Goal: Task Accomplishment & Management: Use online tool/utility

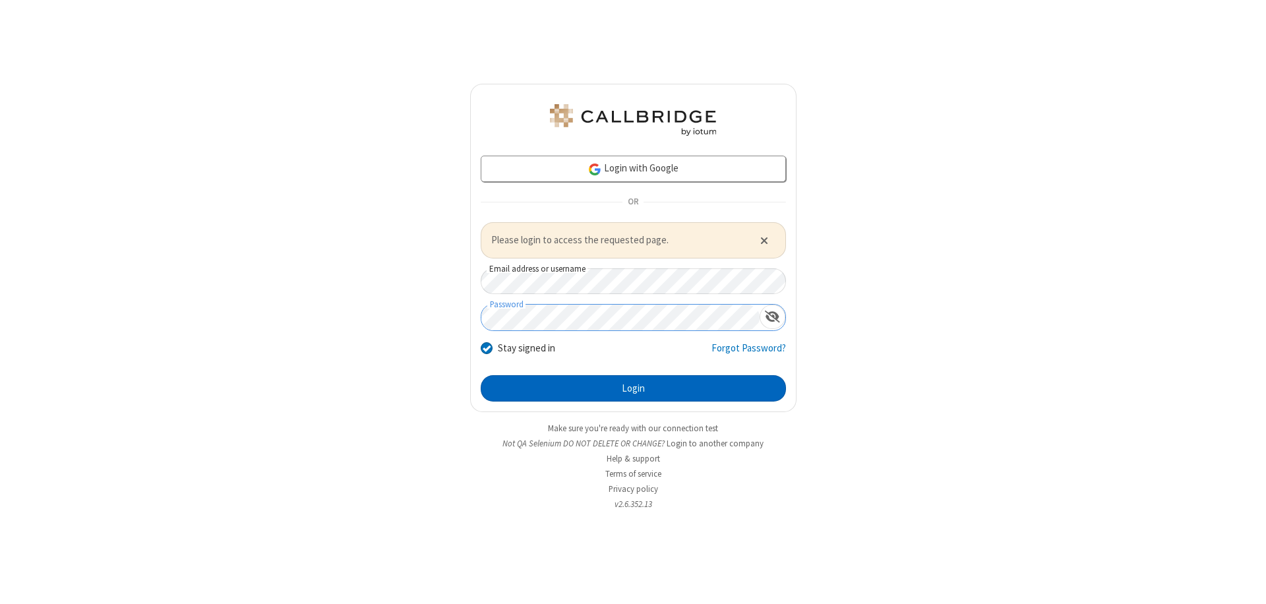
click at [633, 388] on button "Login" at bounding box center [633, 388] width 305 height 26
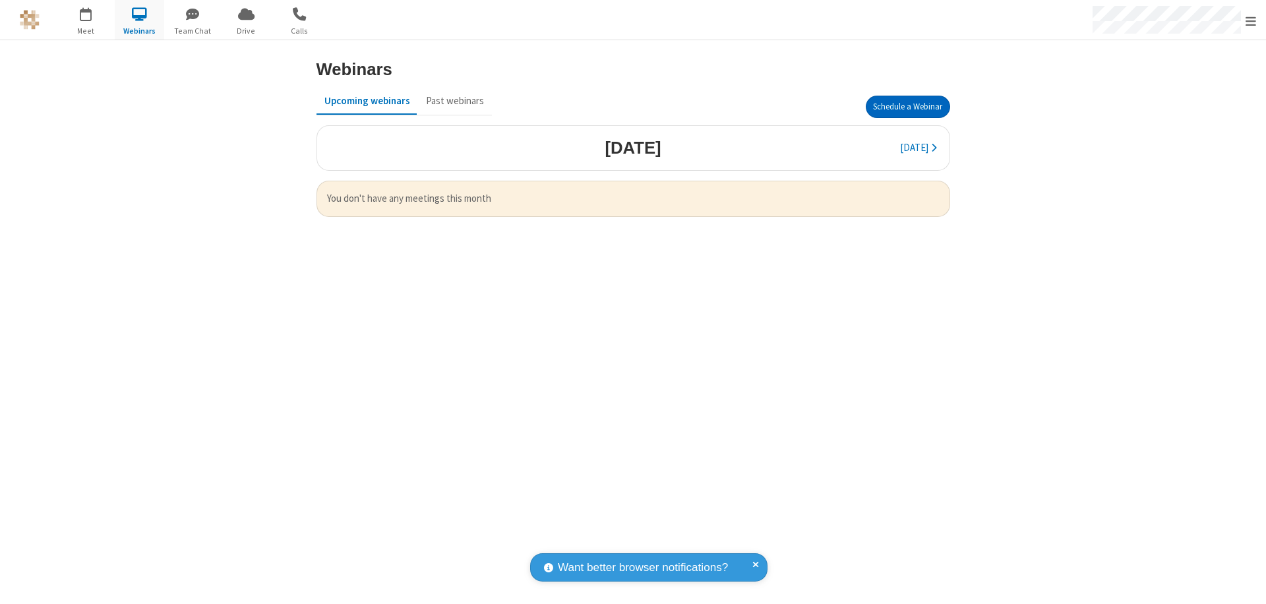
click at [907, 107] on button "Schedule a Webinar" at bounding box center [908, 107] width 84 height 22
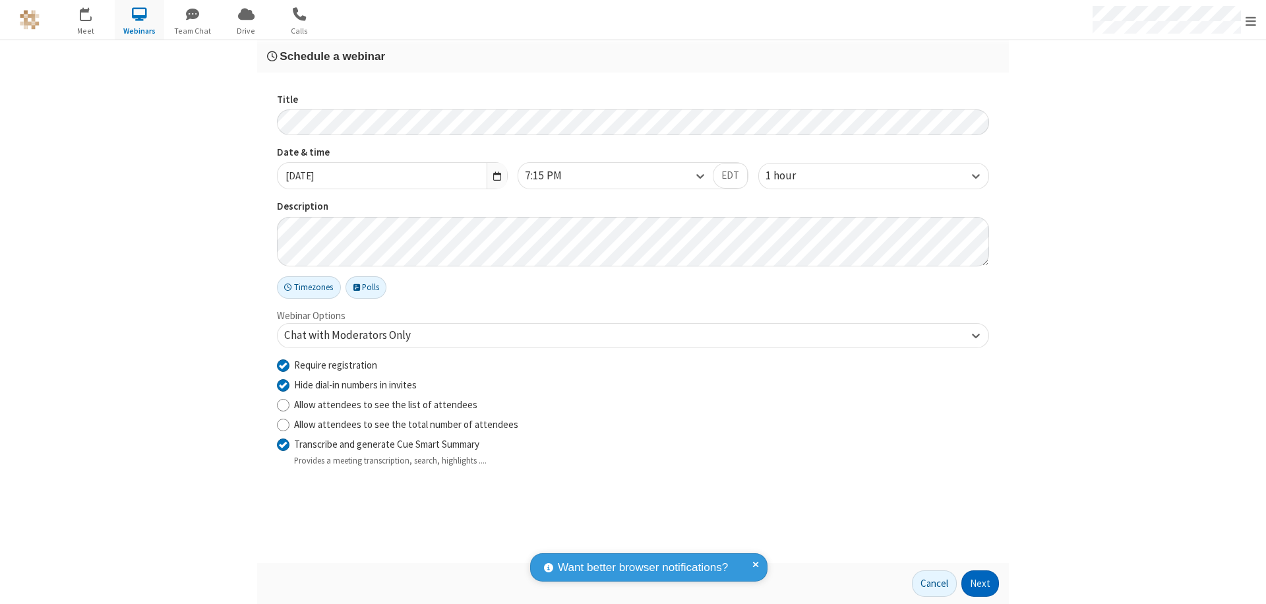
click at [981, 584] on button "Next" at bounding box center [980, 583] width 38 height 26
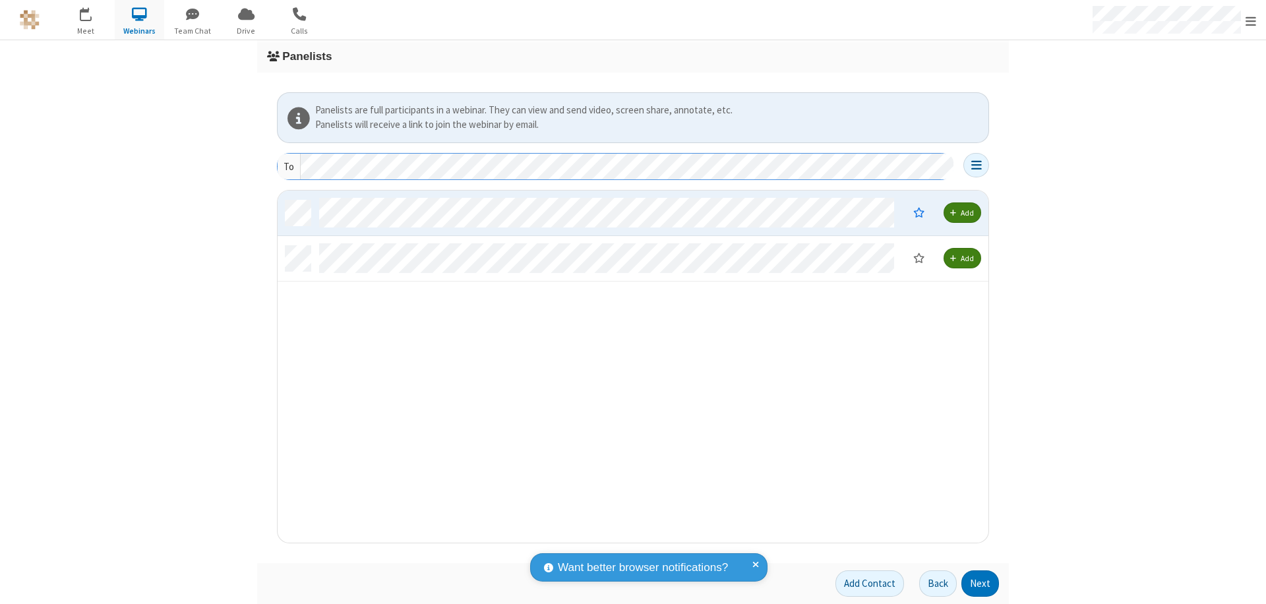
scroll to position [342, 701]
click at [981, 584] on button "Next" at bounding box center [980, 583] width 38 height 26
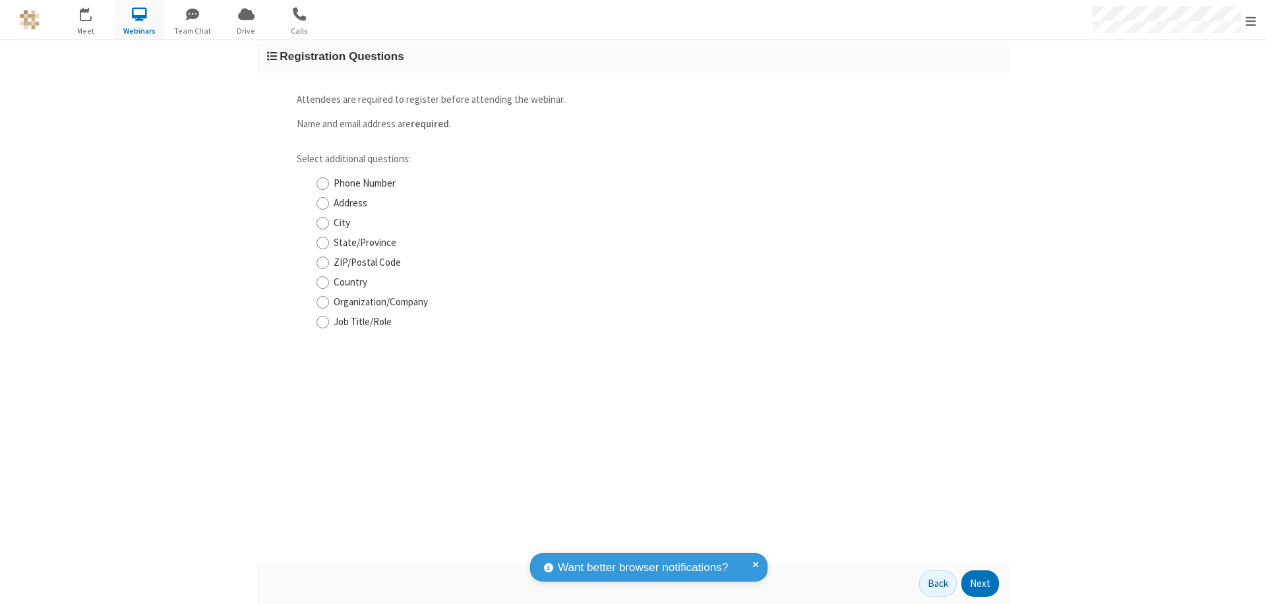
click at [322, 183] on input "Phone Number" at bounding box center [323, 184] width 13 height 14
checkbox input "true"
click at [981, 584] on button "Next" at bounding box center [980, 583] width 38 height 26
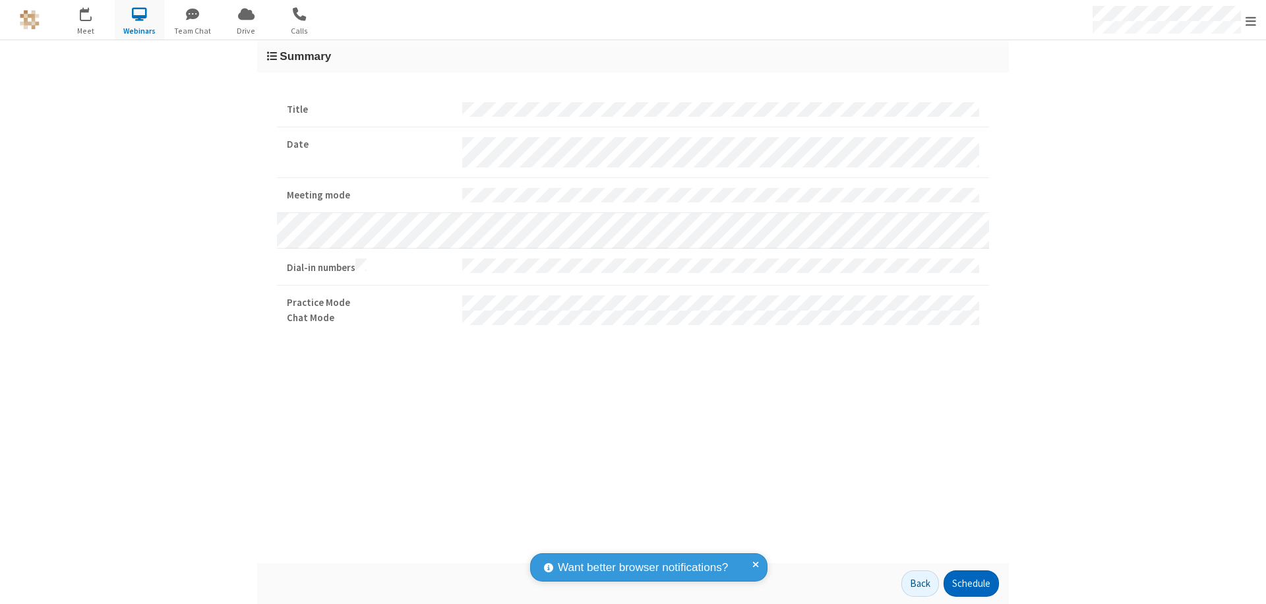
click at [971, 584] on button "Schedule" at bounding box center [971, 583] width 55 height 26
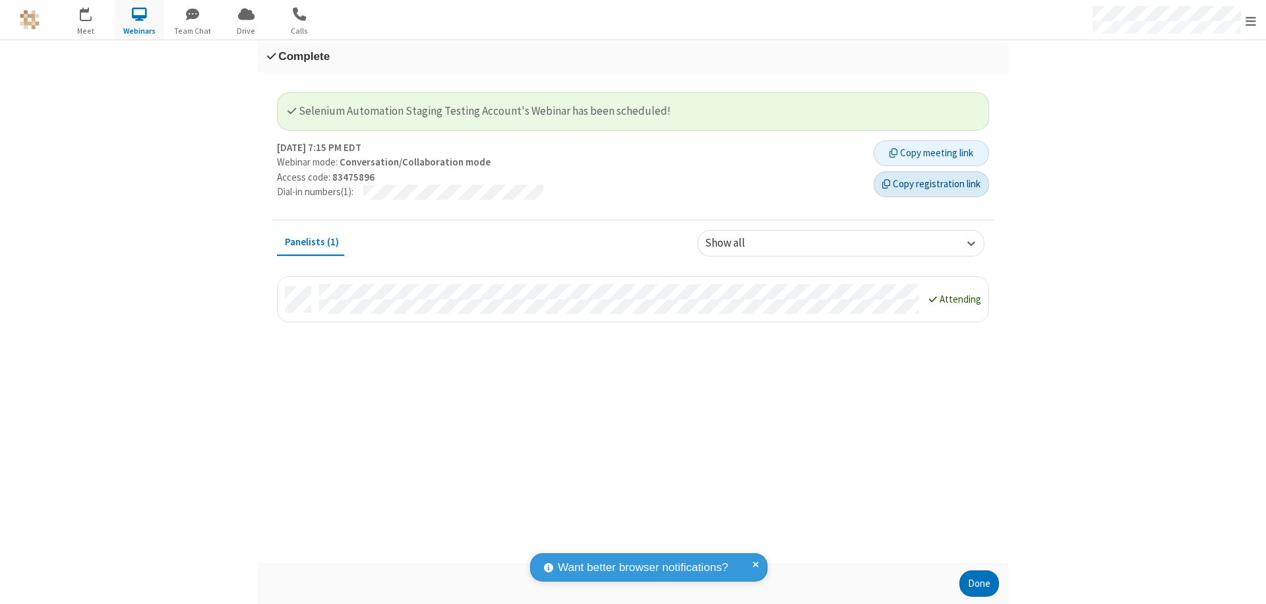
click at [931, 184] on button "Copy registration link" at bounding box center [931, 184] width 115 height 26
click at [979, 584] on button "Done" at bounding box center [979, 583] width 40 height 26
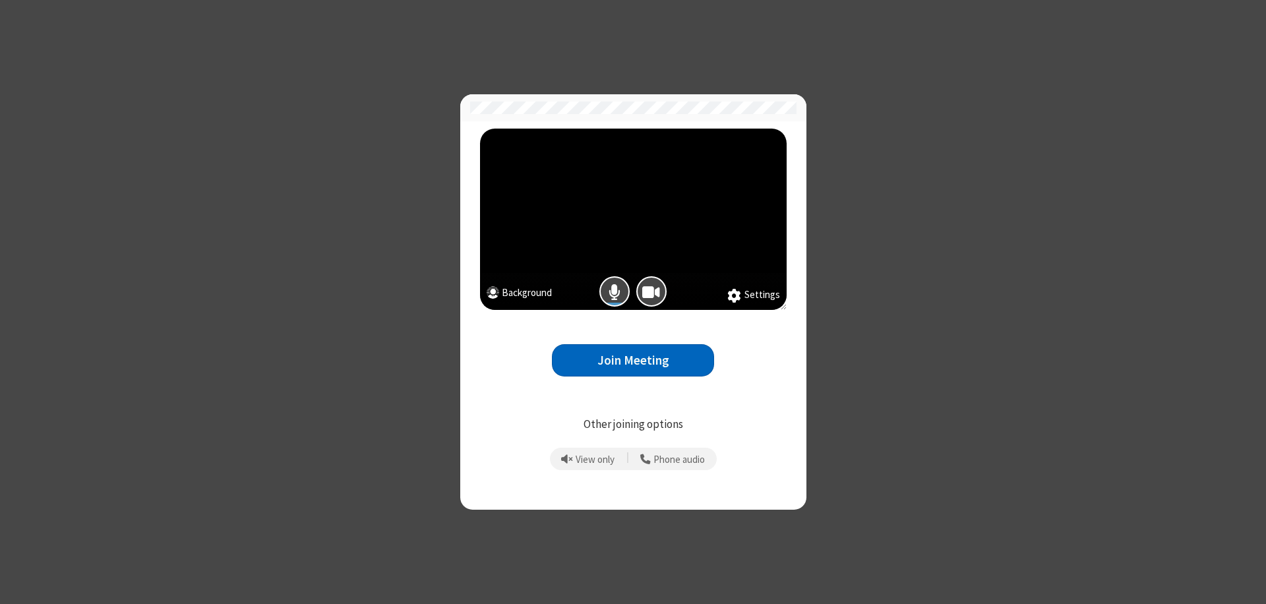
click at [633, 360] on button "Join Meeting" at bounding box center [633, 360] width 162 height 32
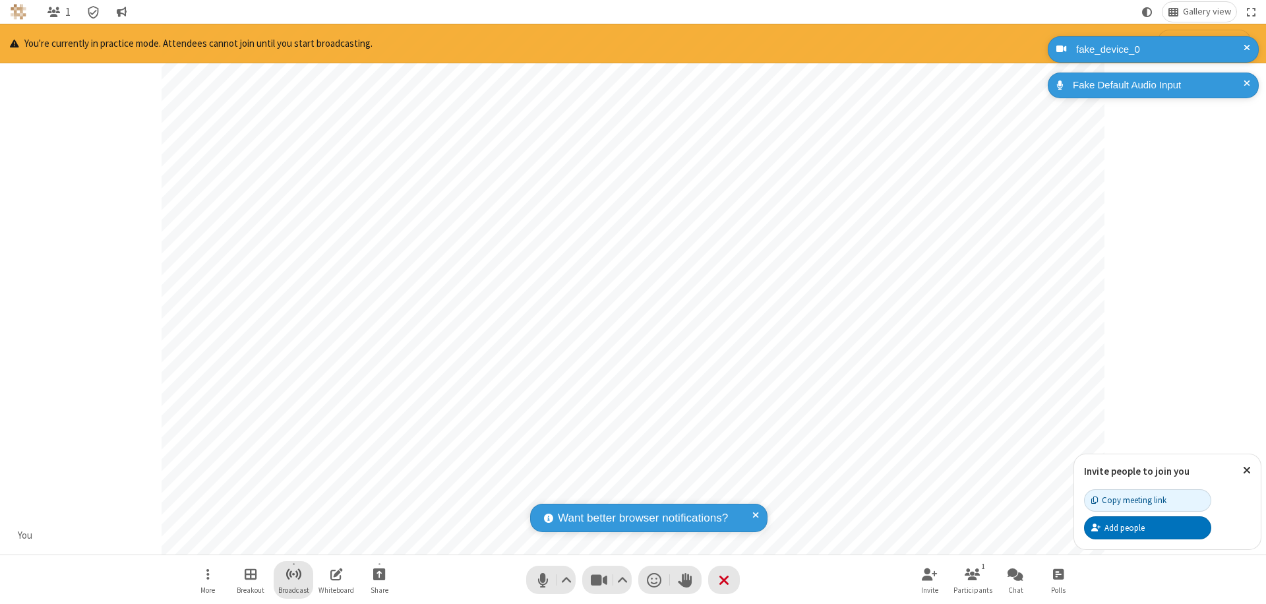
click at [293, 574] on span "Start broadcast" at bounding box center [294, 574] width 16 height 16
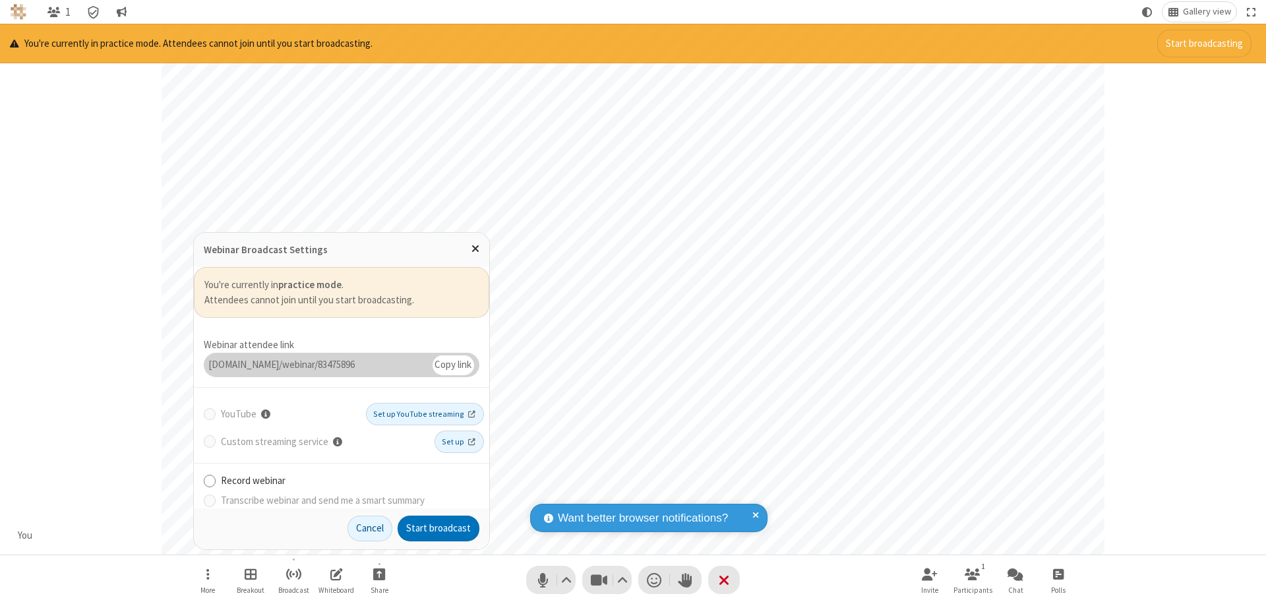
click at [438, 528] on button "Start broadcast" at bounding box center [439, 529] width 82 height 26
